Goal: Check status

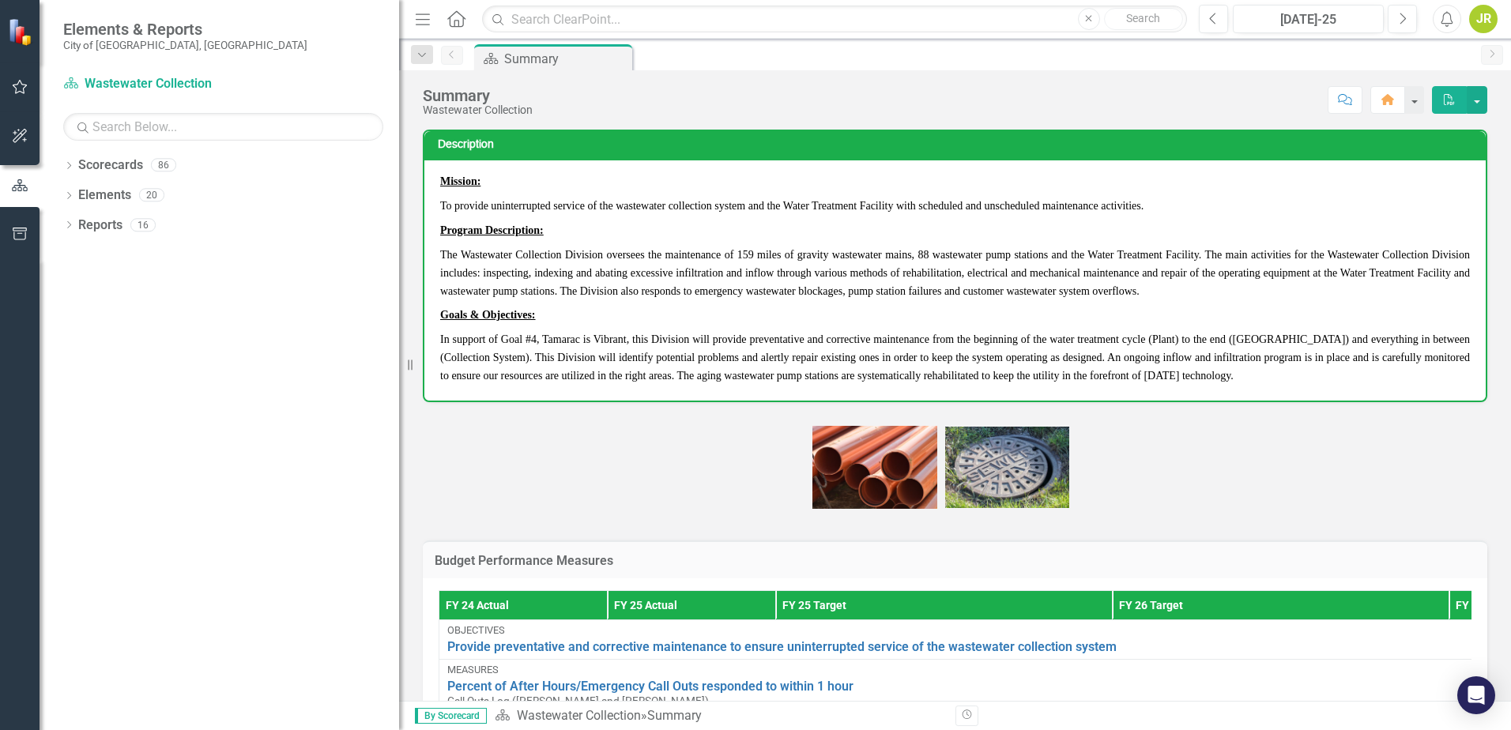
drag, startPoint x: 241, startPoint y: 241, endPoint x: 386, endPoint y: 243, distance: 144.6
click at [402, 243] on div "Resize" at bounding box center [405, 365] width 13 height 730
click at [70, 167] on icon "Dropdown" at bounding box center [68, 167] width 11 height 9
click at [77, 196] on icon "Dropdown" at bounding box center [77, 194] width 12 height 9
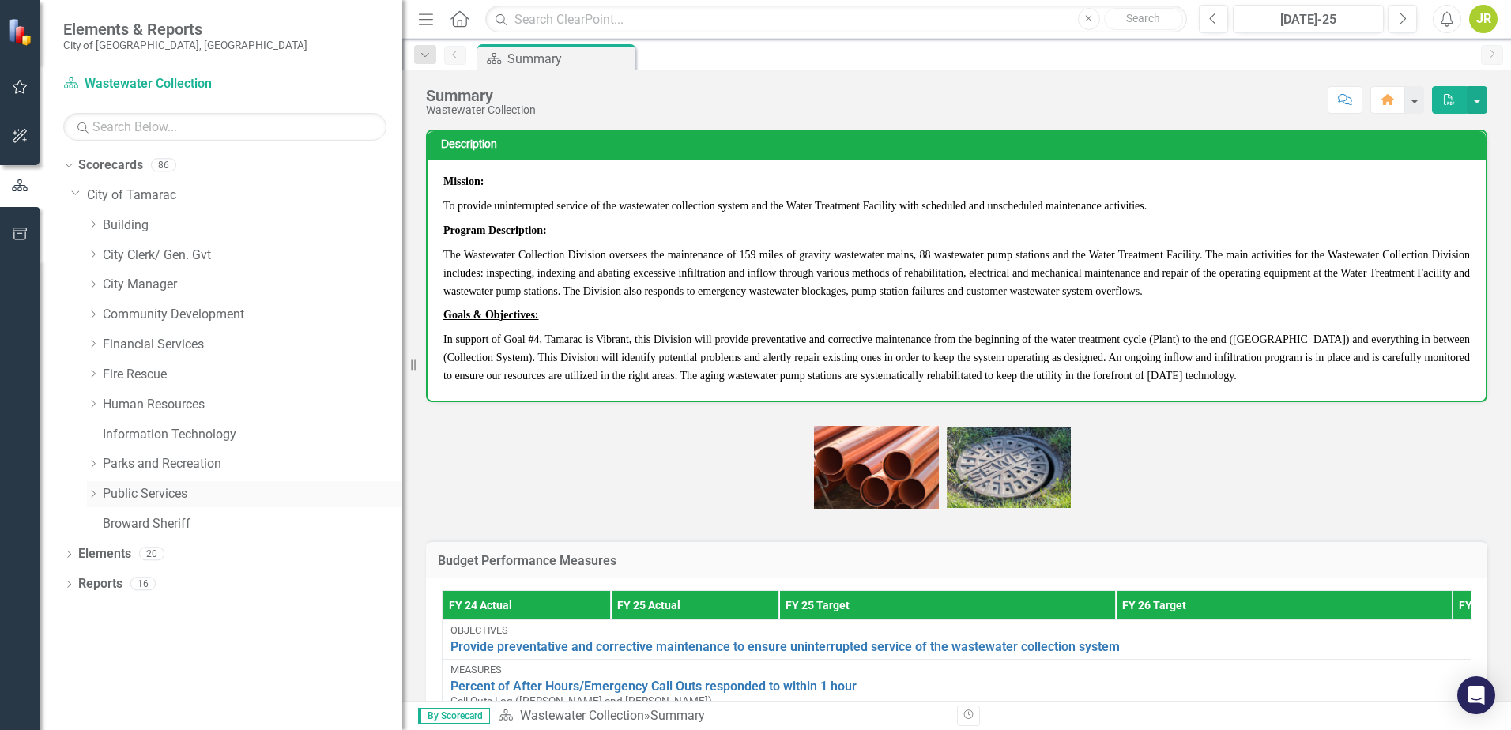
click at [94, 492] on icon "Dropdown" at bounding box center [93, 493] width 12 height 9
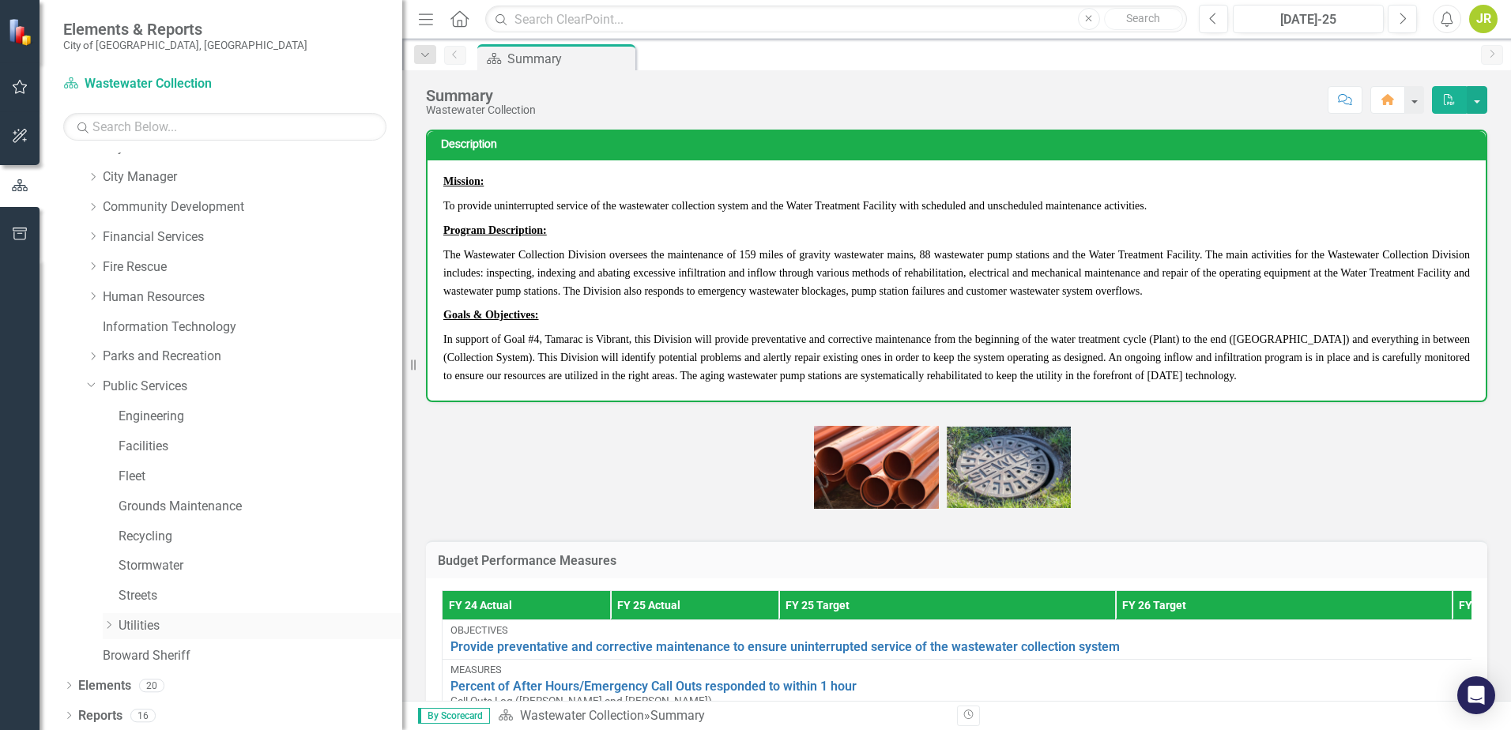
scroll to position [110, 0]
click at [107, 625] on icon "Dropdown" at bounding box center [109, 622] width 12 height 9
click at [124, 649] on icon "Dropdown" at bounding box center [125, 652] width 12 height 9
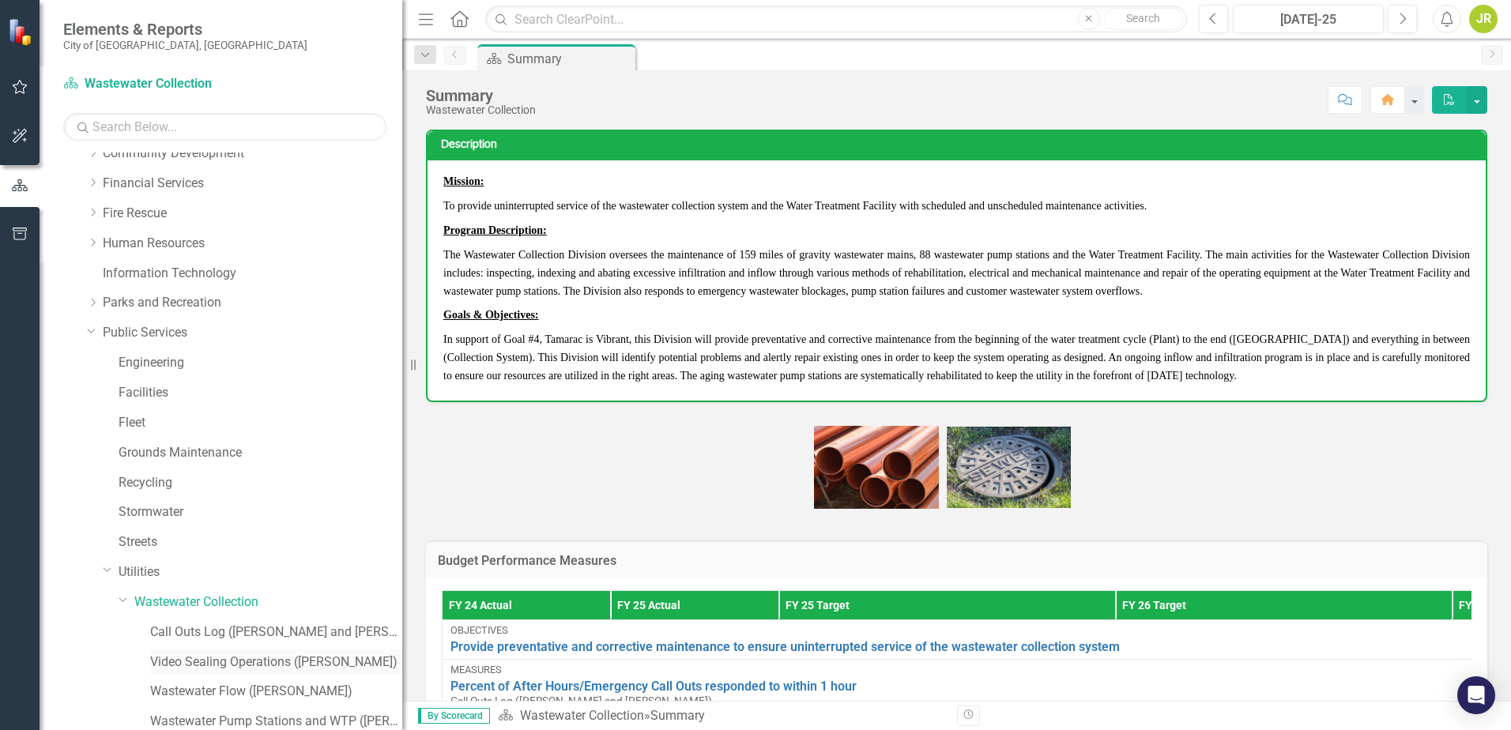
scroll to position [189, 0]
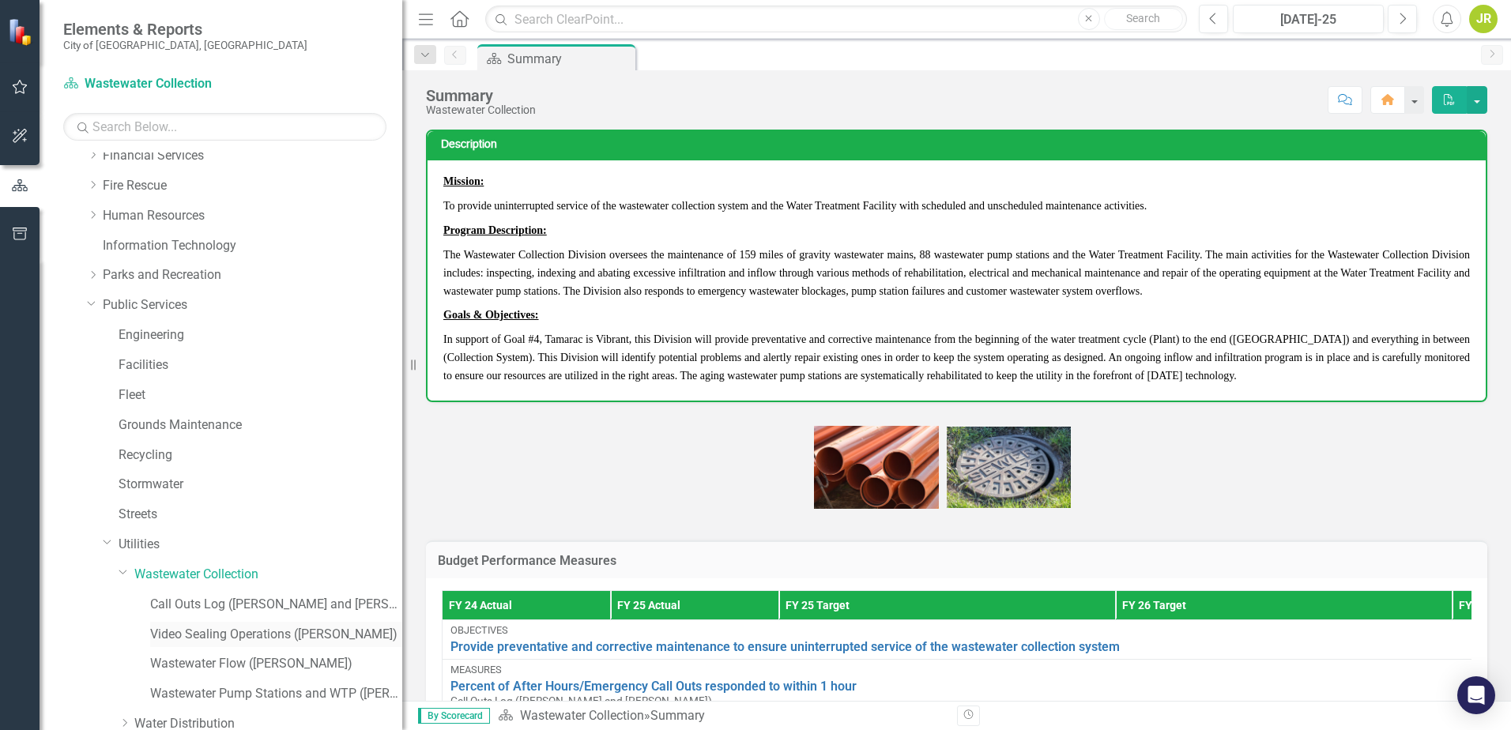
click at [197, 635] on link "Video Sealing Operations ([PERSON_NAME])" at bounding box center [276, 635] width 252 height 18
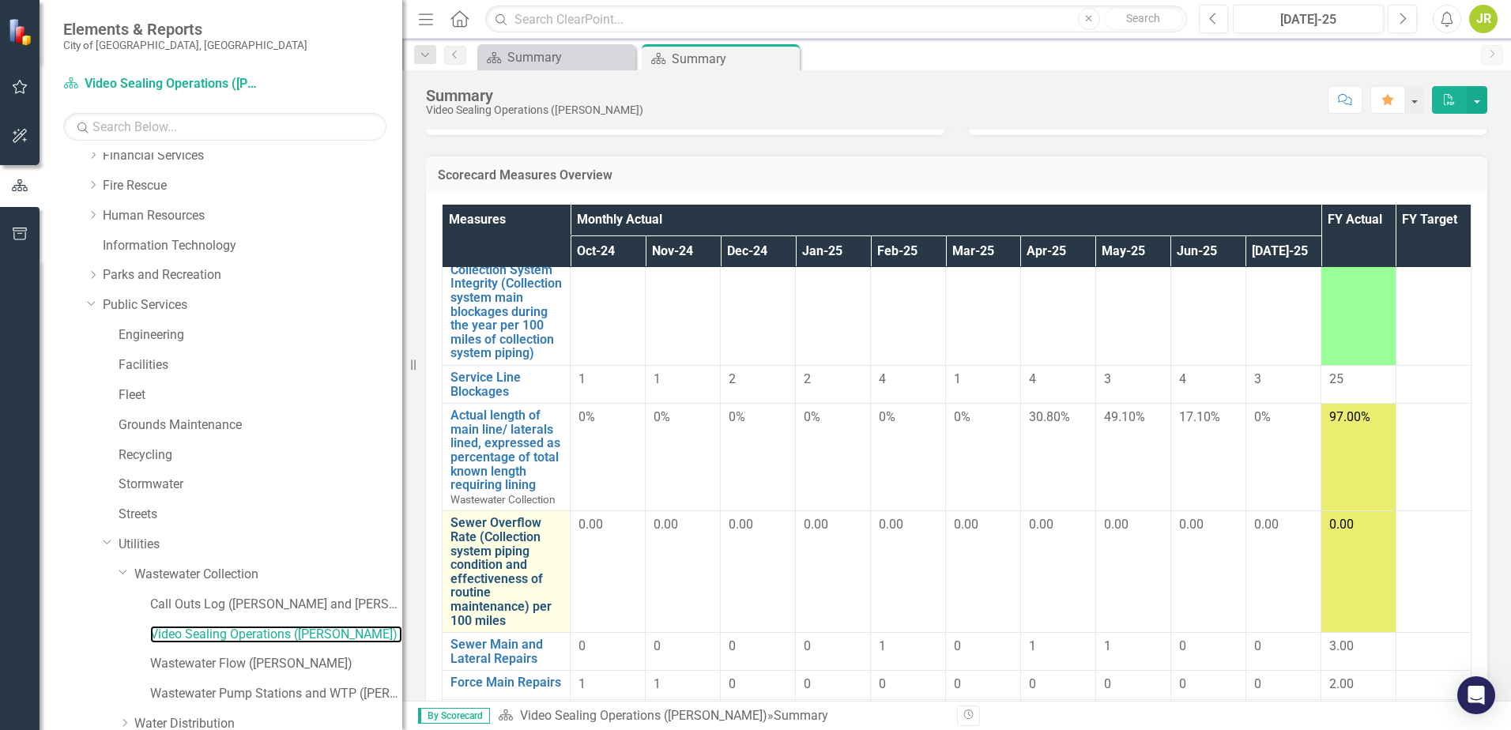
scroll to position [158, 0]
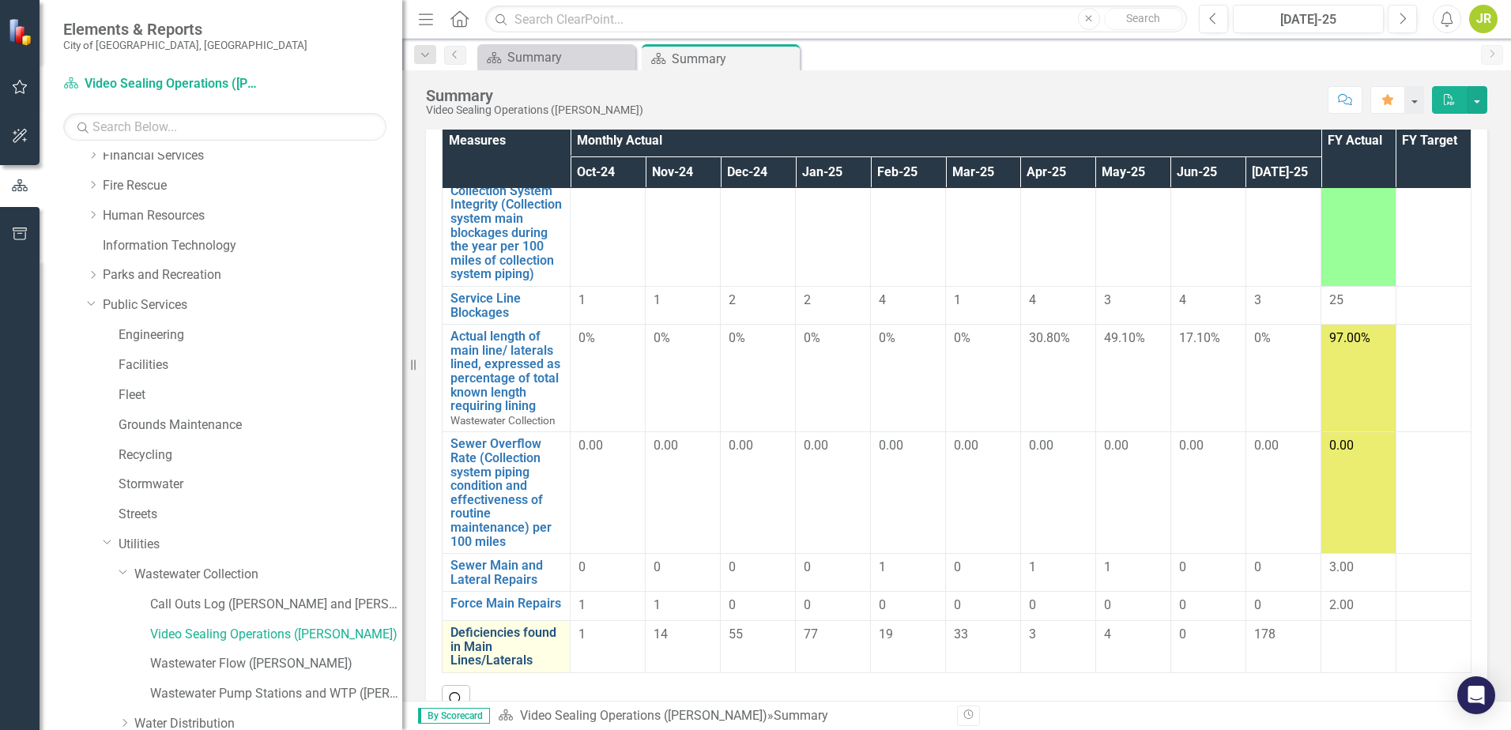
click at [529, 648] on link "Deficiencies found in Main Lines/Laterals" at bounding box center [505, 647] width 111 height 42
